Goal: Navigation & Orientation: Find specific page/section

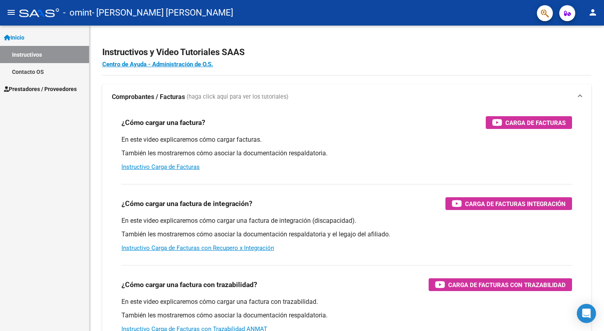
click at [25, 48] on link "Instructivos" at bounding box center [44, 54] width 89 height 17
click at [13, 12] on mat-icon "menu" at bounding box center [11, 13] width 10 height 10
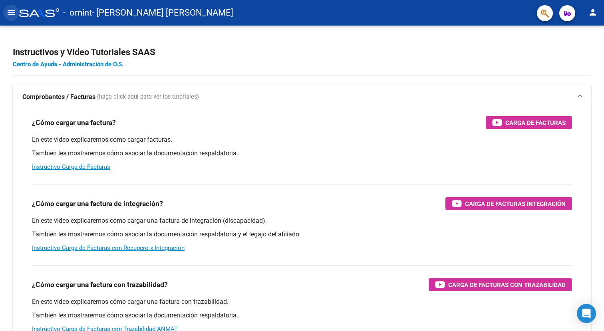
click at [13, 12] on mat-icon "menu" at bounding box center [11, 13] width 10 height 10
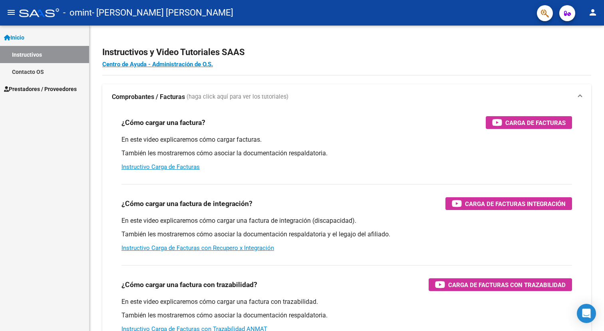
click at [34, 88] on span "Prestadores / Proveedores" at bounding box center [40, 89] width 73 height 9
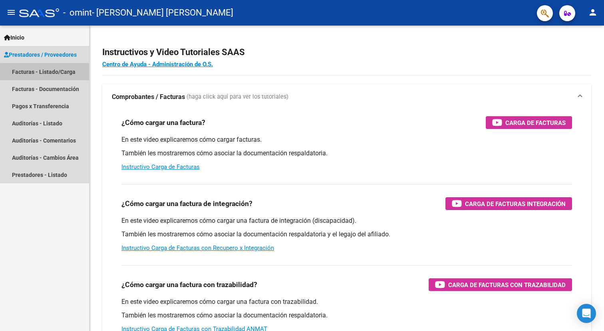
click at [48, 72] on link "Facturas - Listado/Carga" at bounding box center [44, 71] width 89 height 17
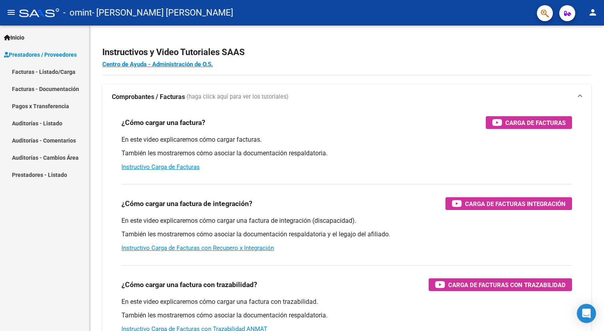
click at [55, 72] on link "Facturas - Listado/Carga" at bounding box center [44, 71] width 89 height 17
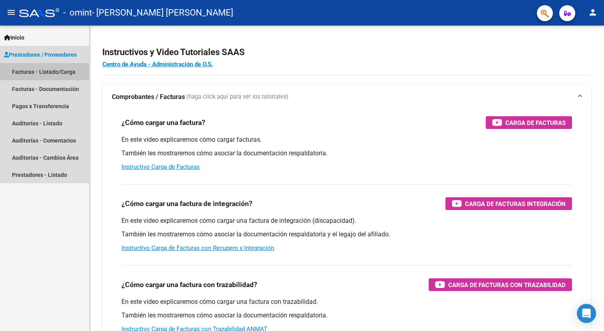
click at [55, 72] on link "Facturas - Listado/Carga" at bounding box center [44, 71] width 89 height 17
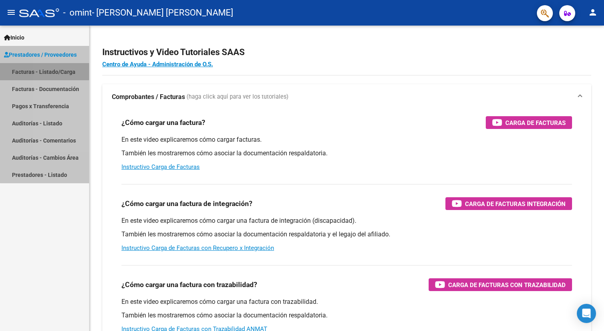
click at [55, 72] on link "Facturas - Listado/Carga" at bounding box center [44, 71] width 89 height 17
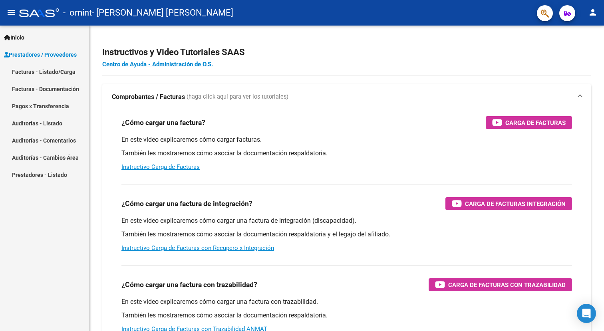
click at [51, 86] on link "Facturas - Documentación" at bounding box center [44, 88] width 89 height 17
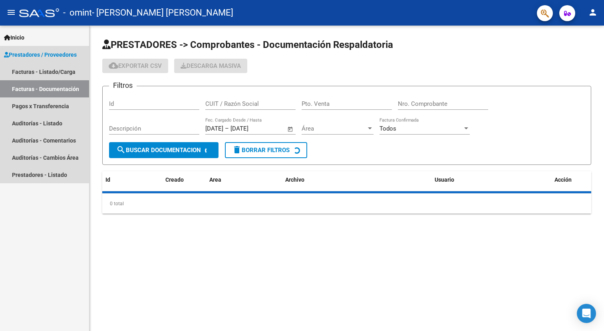
click at [51, 86] on link "Facturas - Documentación" at bounding box center [44, 88] width 89 height 17
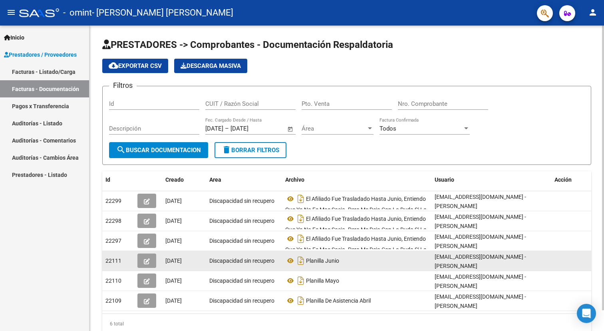
scroll to position [22, 0]
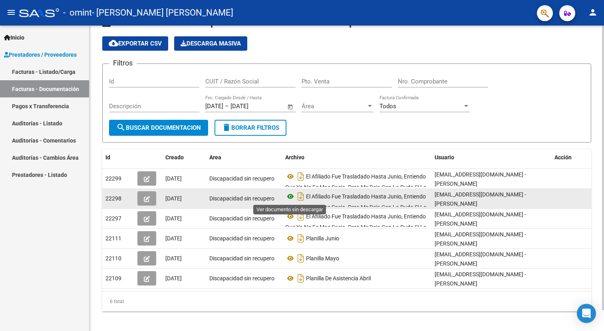
click at [288, 196] on icon at bounding box center [290, 197] width 10 height 10
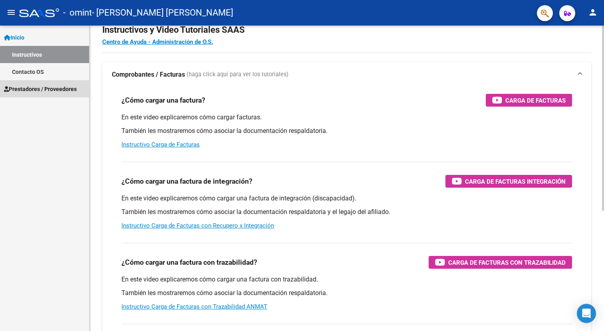
click at [33, 88] on span "Prestadores / Proveedores" at bounding box center [40, 89] width 73 height 9
click at [36, 90] on span "Prestadores / Proveedores" at bounding box center [40, 89] width 73 height 9
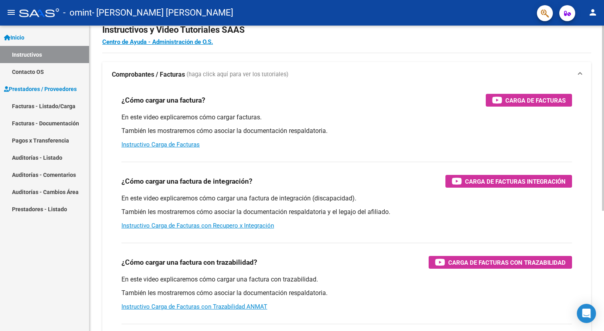
click at [44, 122] on link "Facturas - Documentación" at bounding box center [44, 123] width 89 height 17
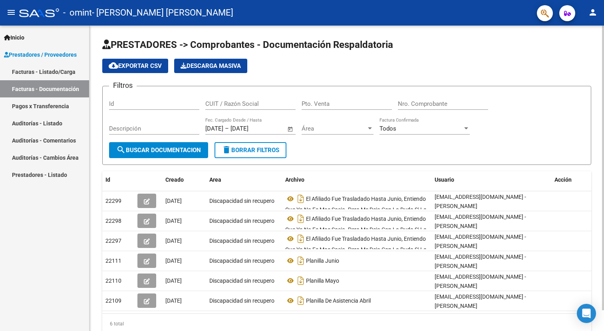
click at [51, 72] on link "Facturas - Listado/Carga" at bounding box center [44, 71] width 89 height 17
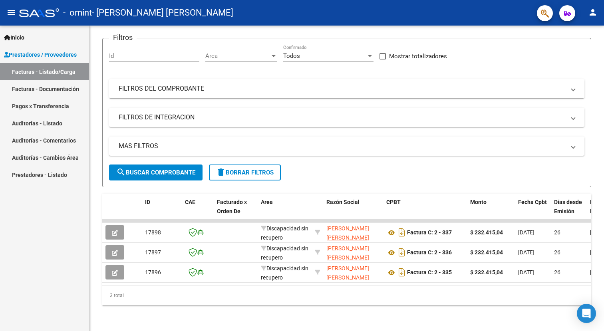
click at [65, 110] on link "Pagos x Transferencia" at bounding box center [44, 106] width 89 height 17
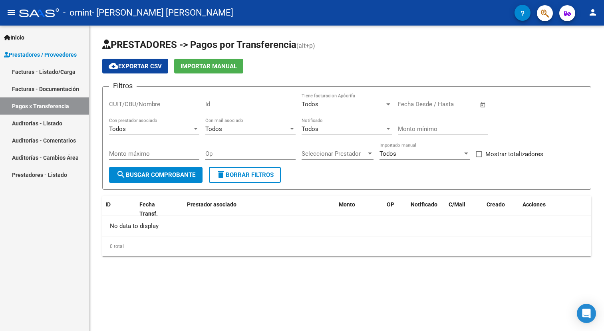
click at [176, 174] on span "search Buscar Comprobante" at bounding box center [155, 174] width 79 height 7
click at [52, 126] on link "Auditorías - Listado" at bounding box center [44, 123] width 89 height 17
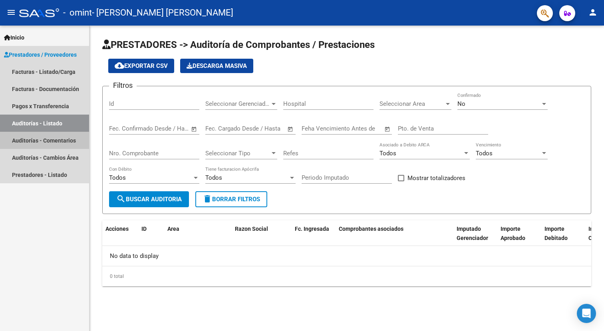
click at [43, 139] on link "Auditorías - Comentarios" at bounding box center [44, 140] width 89 height 17
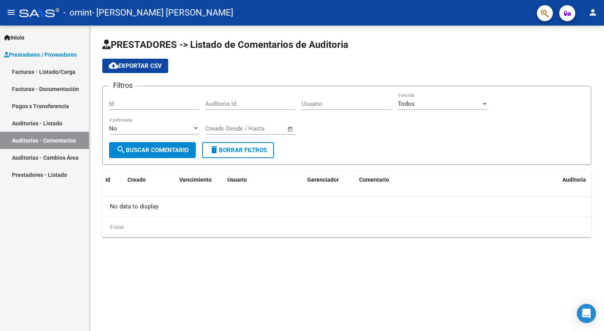
click at [37, 158] on link "Auditorías - Cambios Área" at bounding box center [44, 157] width 89 height 17
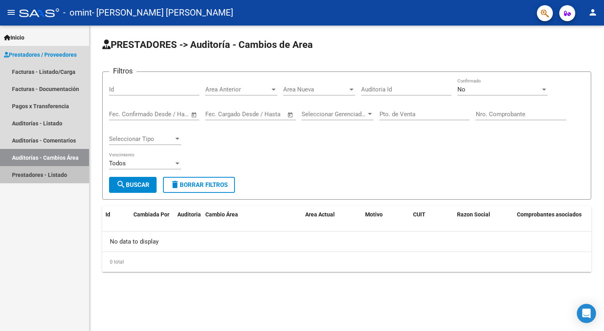
click at [44, 176] on link "Prestadores - Listado" at bounding box center [44, 174] width 89 height 17
